Goal: Task Accomplishment & Management: Use online tool/utility

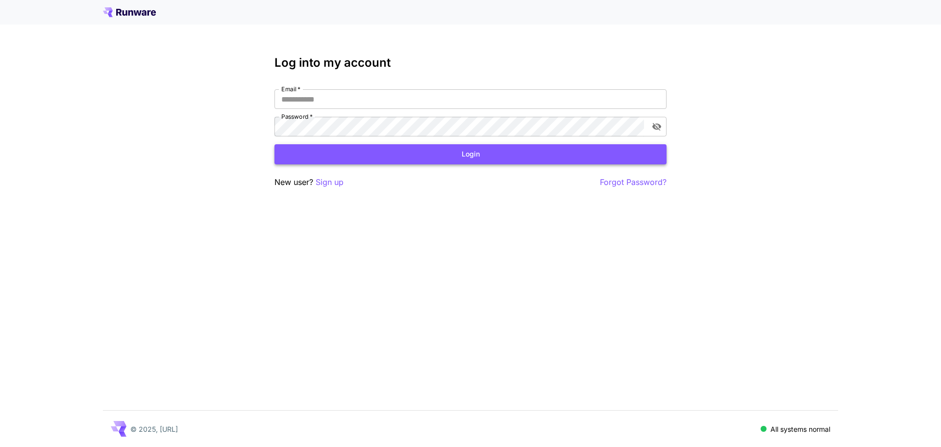
type input "**********"
click at [455, 160] on button "Login" at bounding box center [471, 154] width 392 height 20
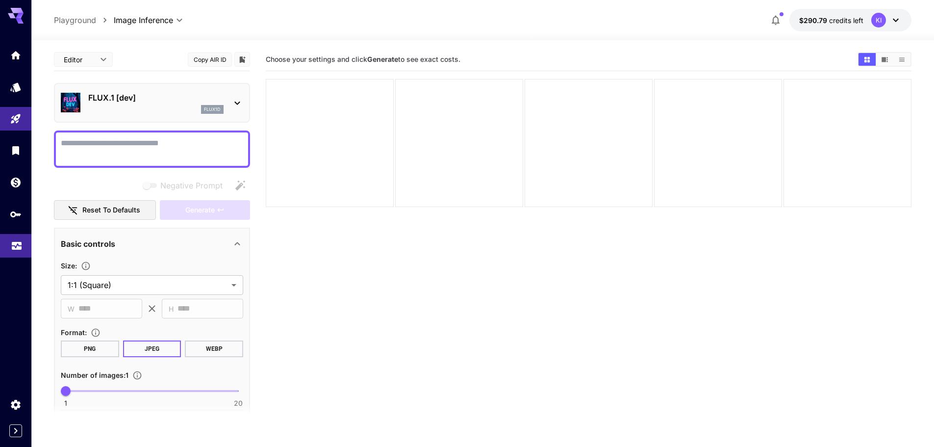
click at [13, 242] on icon "Usage" at bounding box center [17, 241] width 10 height 5
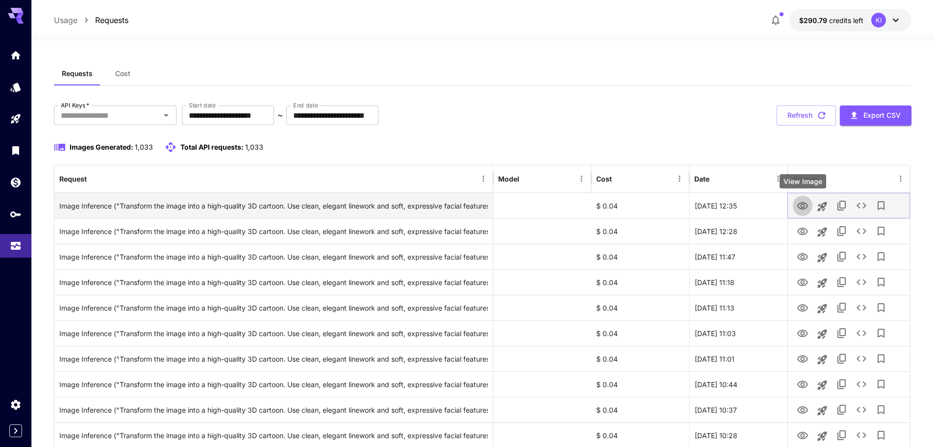
click at [801, 207] on icon "View Image" at bounding box center [802, 205] width 11 height 7
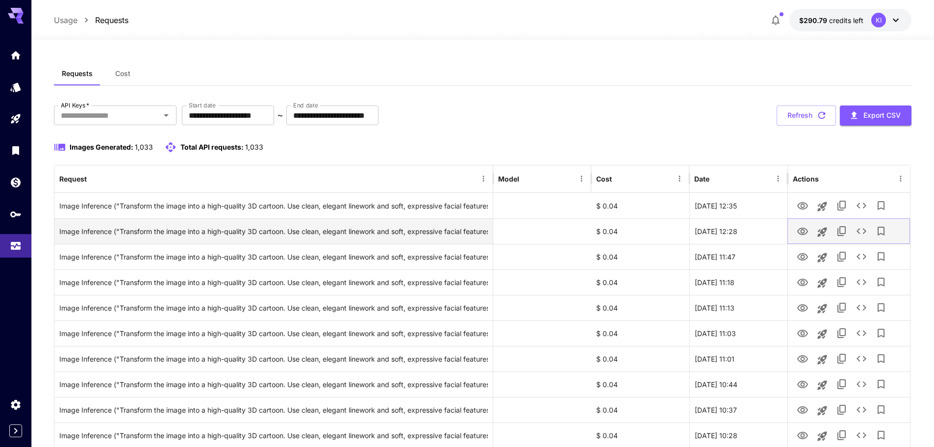
click at [801, 233] on icon "View Image" at bounding box center [802, 230] width 11 height 7
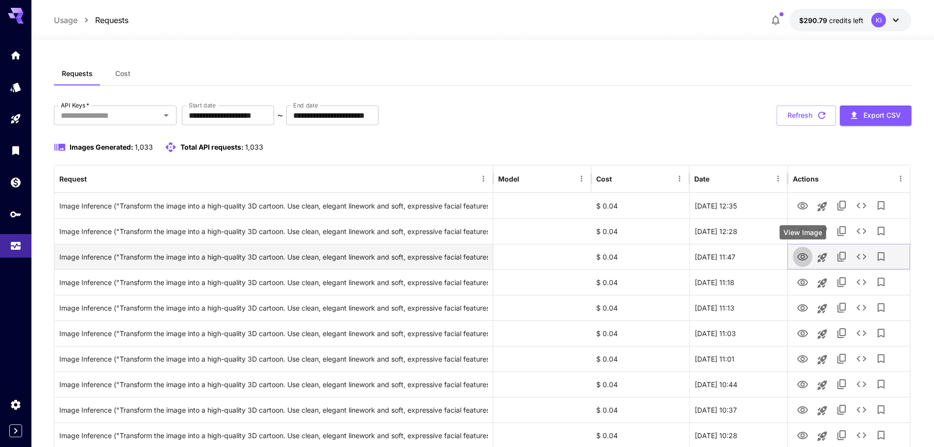
click at [800, 255] on icon "View Image" at bounding box center [803, 257] width 12 height 12
